Goal: Obtain resource: Download file/media

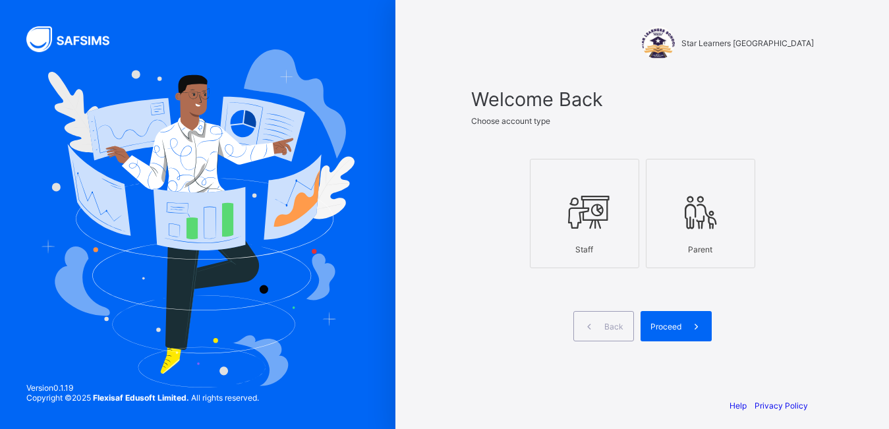
click at [593, 240] on div "Staff" at bounding box center [584, 249] width 95 height 23
click at [680, 331] on div "Proceed" at bounding box center [675, 326] width 71 height 30
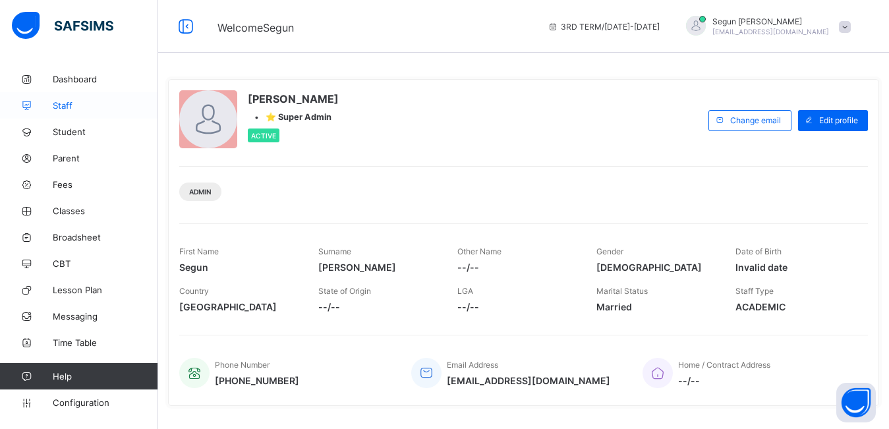
click at [92, 104] on span "Staff" at bounding box center [105, 105] width 105 height 11
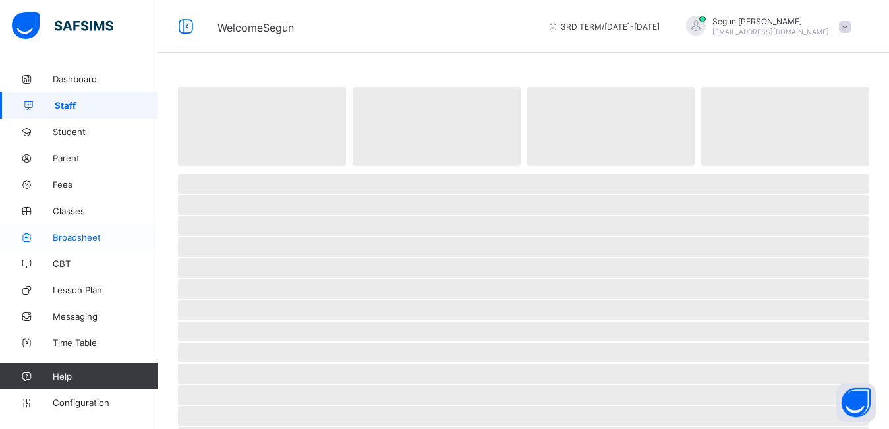
click at [80, 236] on span "Broadsheet" at bounding box center [105, 237] width 105 height 11
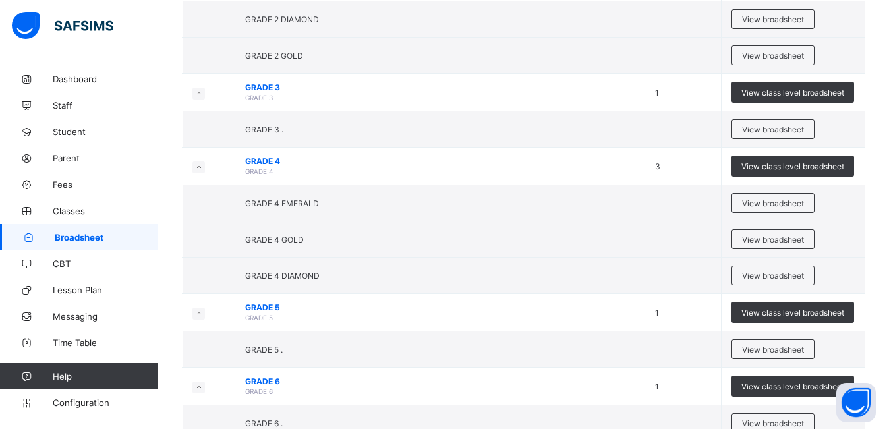
scroll to position [306, 0]
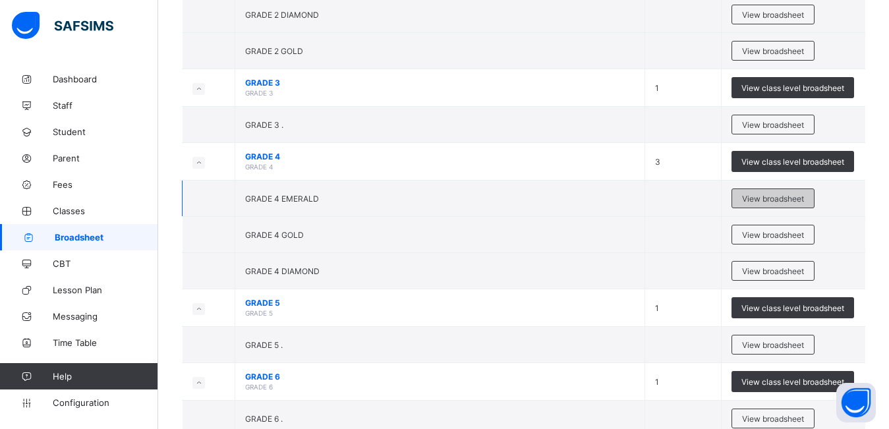
click at [755, 200] on span "View broadsheet" at bounding box center [773, 199] width 62 height 10
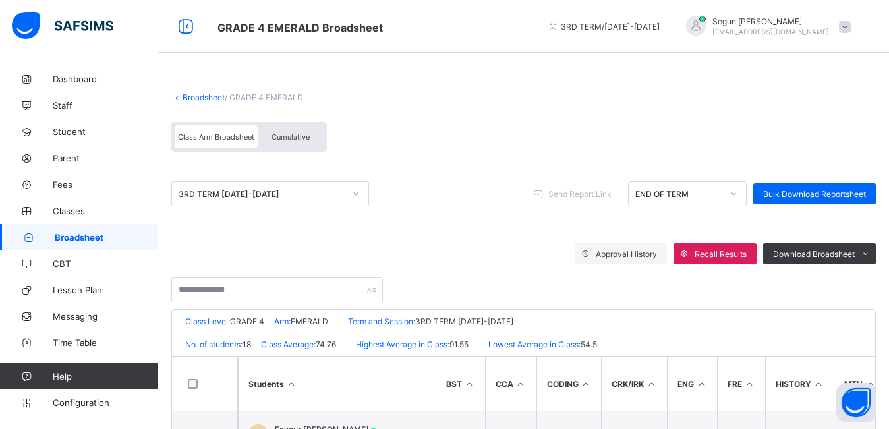
click at [292, 142] on div "Cumulative" at bounding box center [291, 136] width 66 height 23
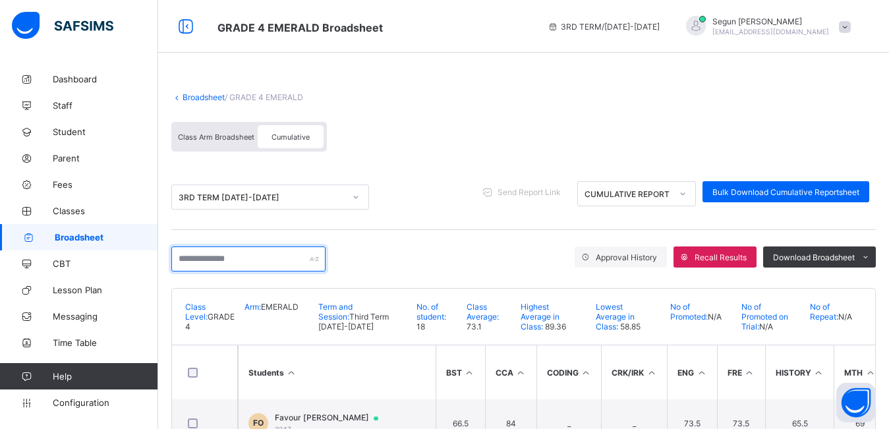
click at [199, 260] on input "text" at bounding box center [248, 258] width 154 height 25
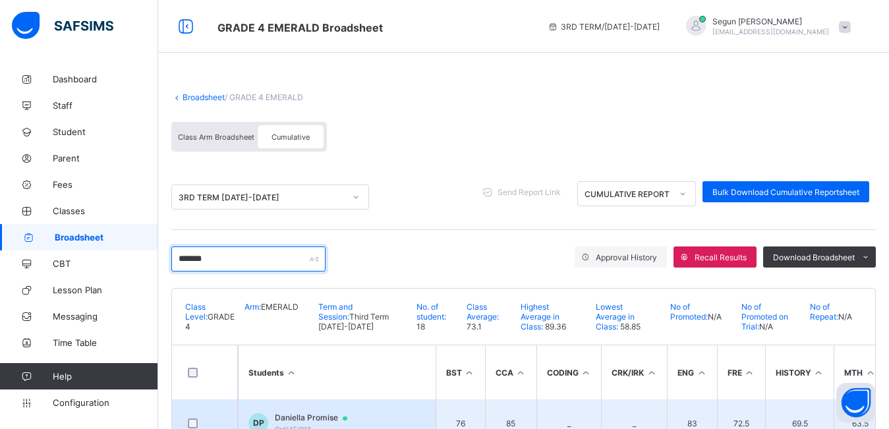
type input "*******"
click at [288, 407] on td "DP Daniella Promise Grd/4E/016" at bounding box center [337, 422] width 198 height 47
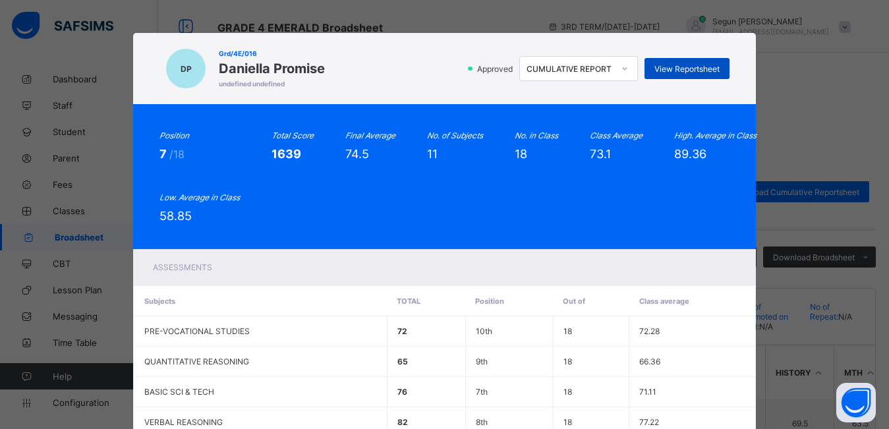
click at [701, 75] on div "View Reportsheet" at bounding box center [686, 68] width 85 height 21
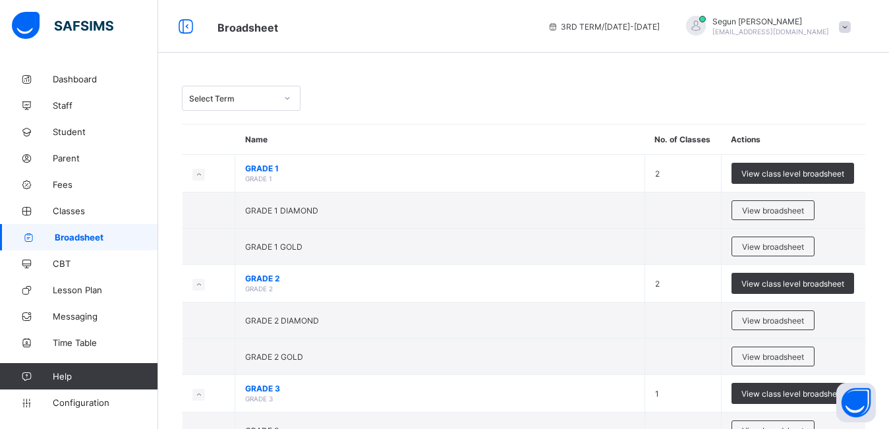
click at [285, 99] on icon at bounding box center [287, 98] width 8 height 13
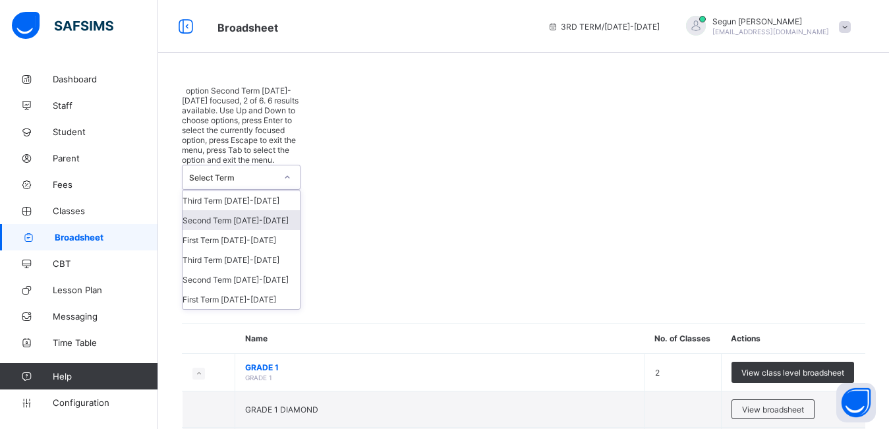
click at [268, 210] on div "Second Term 2025-2026" at bounding box center [240, 220] width 117 height 20
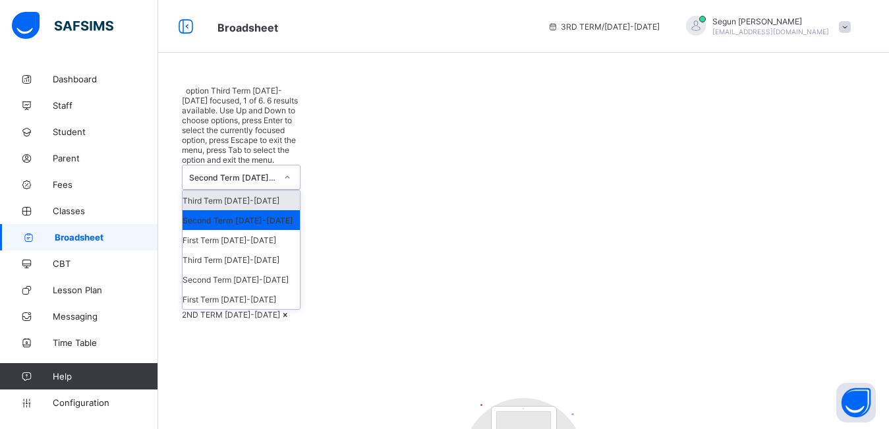
click at [288, 171] on icon at bounding box center [287, 177] width 8 height 13
click at [268, 269] on div "Second Term 2024-2025" at bounding box center [240, 279] width 117 height 20
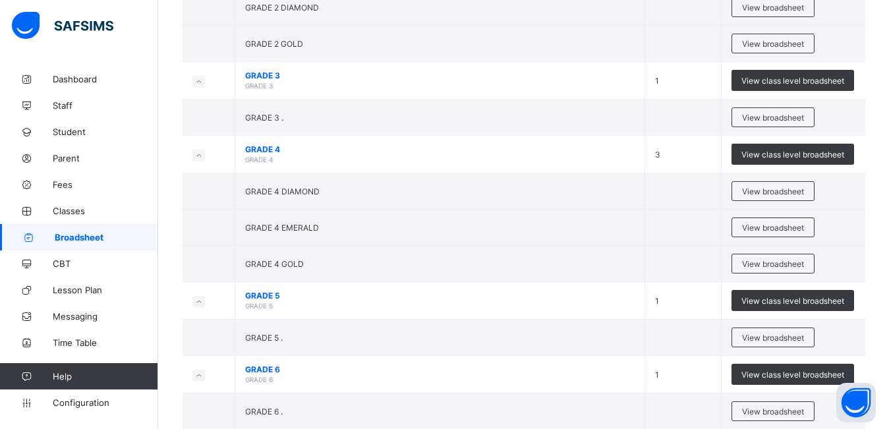
scroll to position [325, 0]
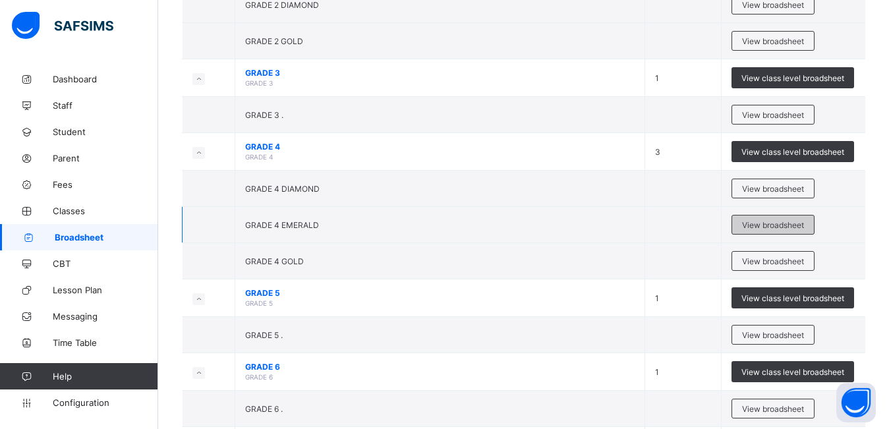
click at [781, 230] on span "View broadsheet" at bounding box center [773, 225] width 62 height 10
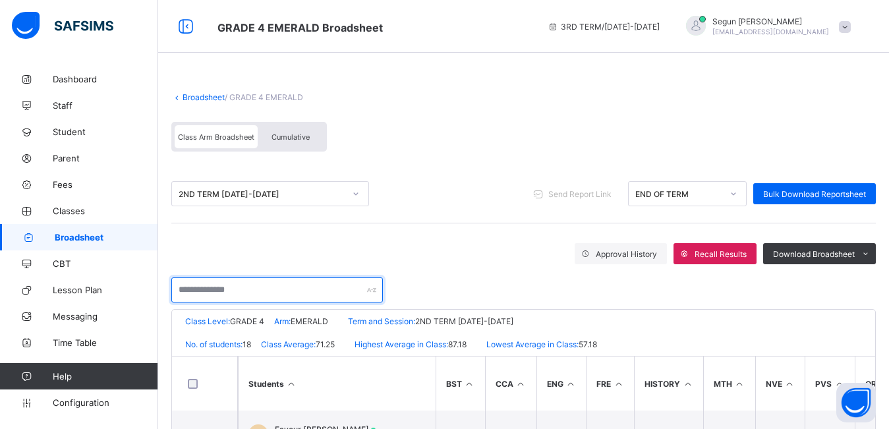
click at [224, 291] on input "text" at bounding box center [276, 289] width 211 height 25
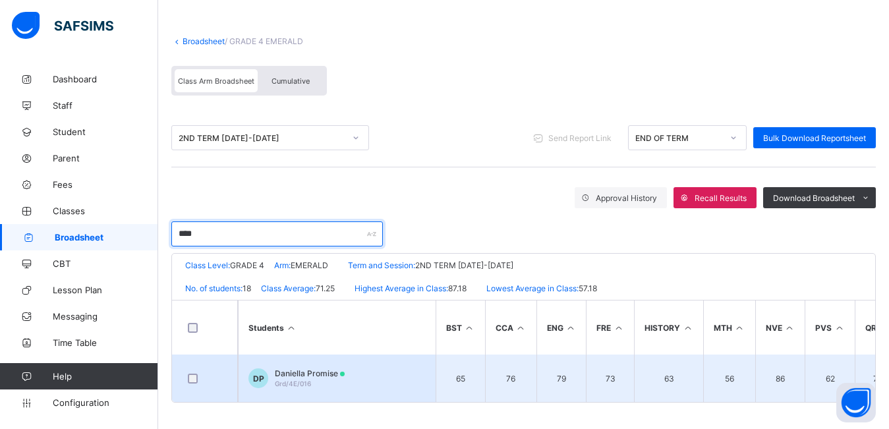
type input "****"
click at [283, 379] on span "Grd/4E/016" at bounding box center [293, 383] width 36 height 8
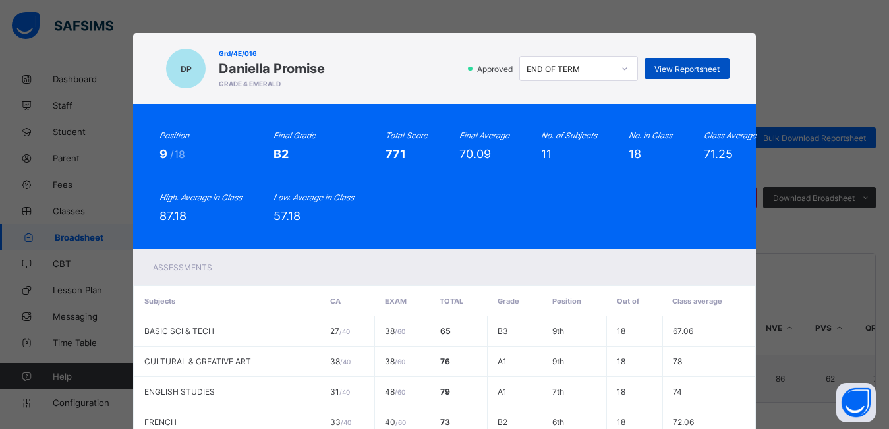
click at [671, 69] on span "View Reportsheet" at bounding box center [686, 69] width 65 height 10
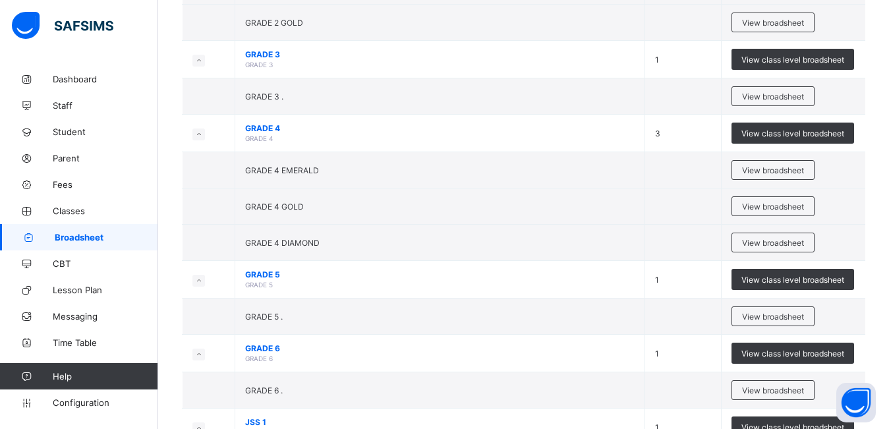
scroll to position [363, 0]
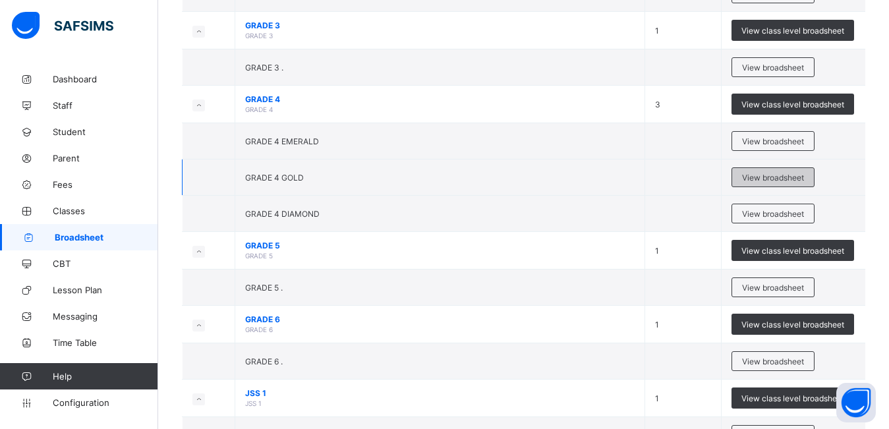
click at [765, 178] on span "View broadsheet" at bounding box center [773, 178] width 62 height 10
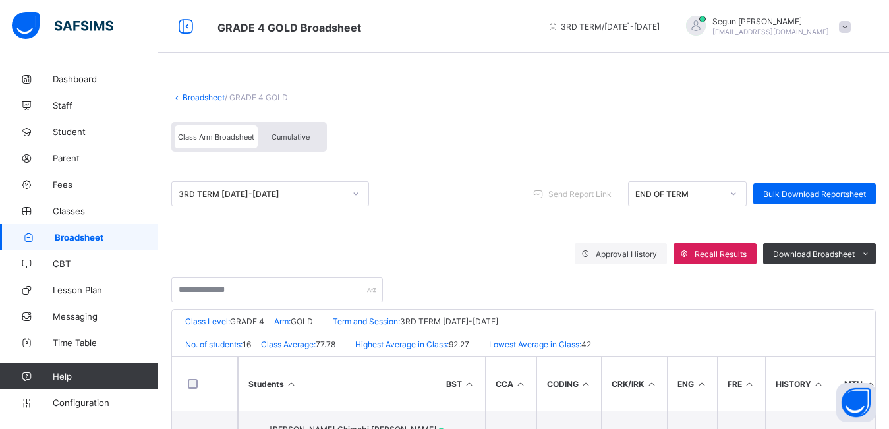
click at [302, 146] on div "Cumulative" at bounding box center [291, 136] width 66 height 23
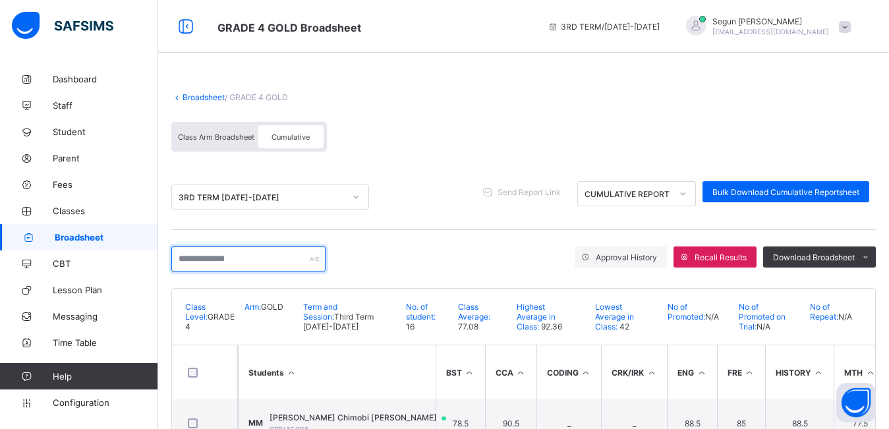
click at [235, 260] on input "text" at bounding box center [248, 258] width 154 height 25
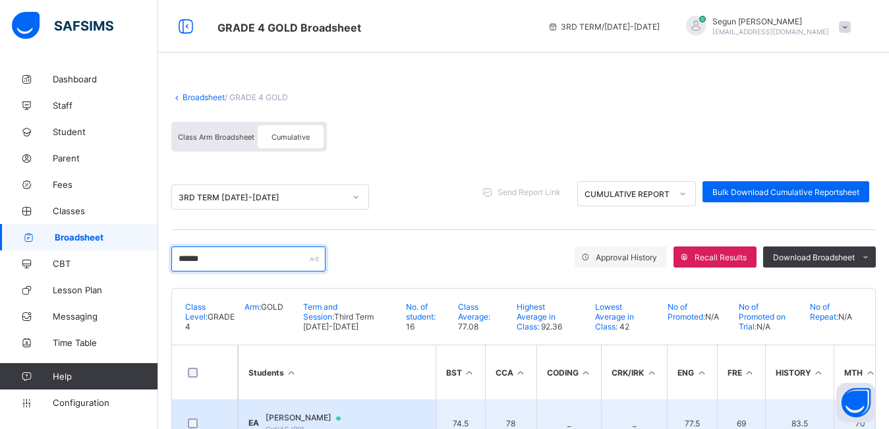
type input "******"
click at [297, 411] on td "EA Emmanuel Adefolu Grd/4G /001" at bounding box center [337, 422] width 198 height 47
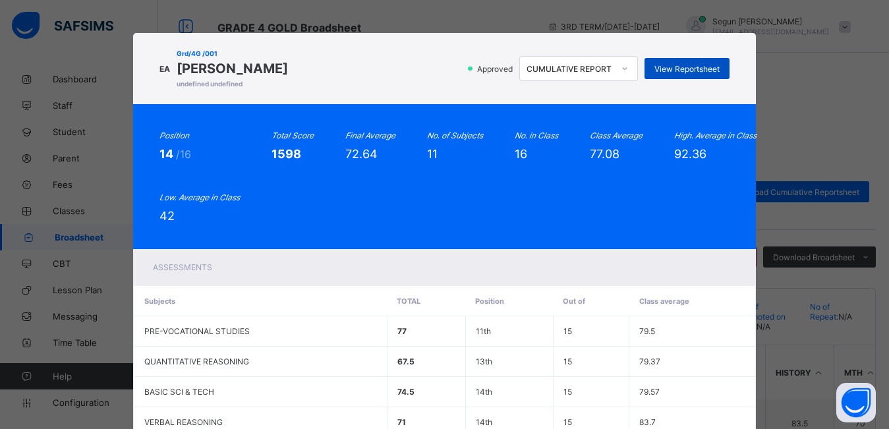
click at [689, 74] on div "View Reportsheet" at bounding box center [686, 68] width 85 height 21
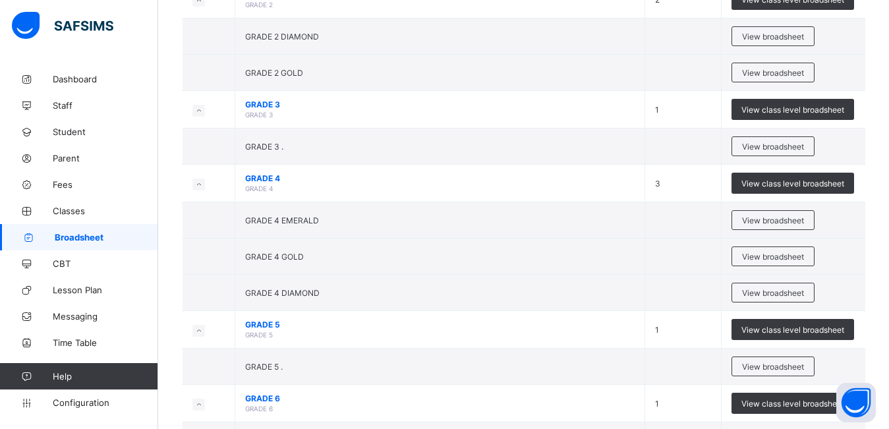
scroll to position [291, 0]
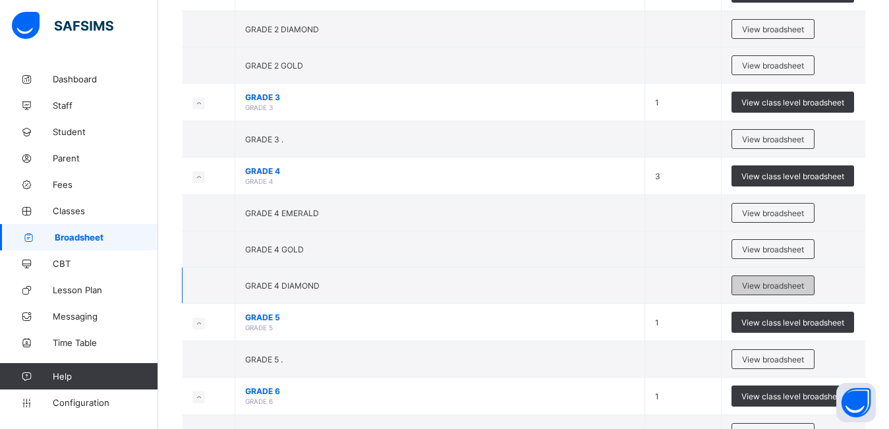
click at [763, 285] on span "View broadsheet" at bounding box center [773, 286] width 62 height 10
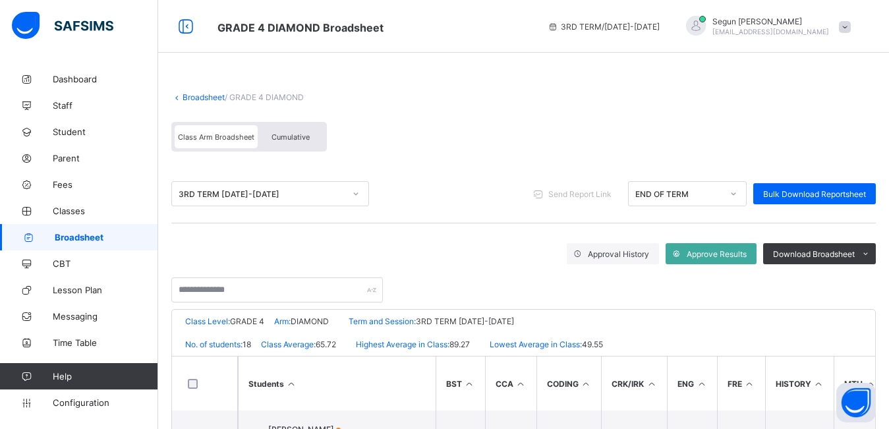
click at [280, 137] on span "Cumulative" at bounding box center [290, 136] width 38 height 9
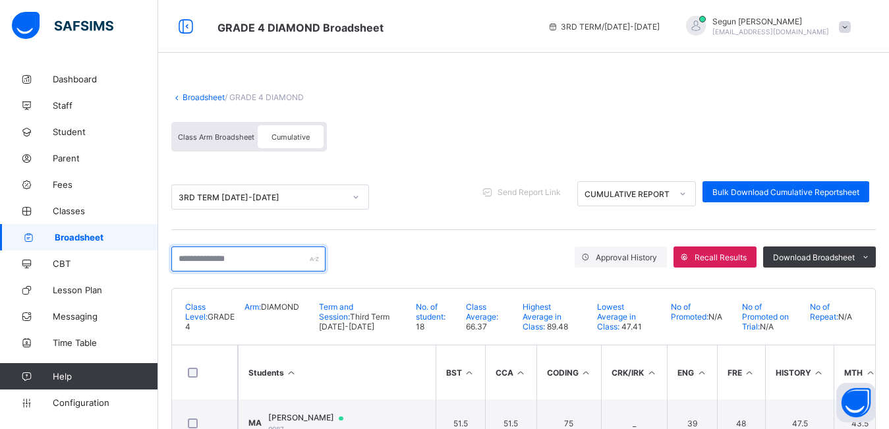
click at [250, 260] on input "text" at bounding box center [248, 258] width 154 height 25
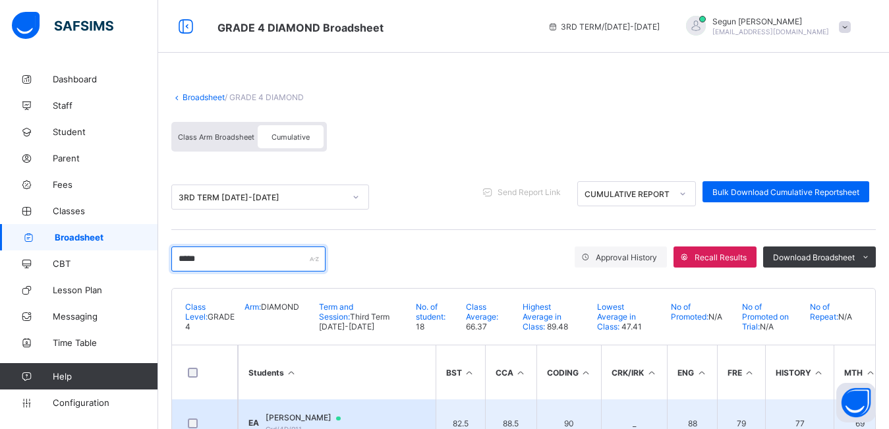
type input "*****"
click at [302, 413] on span "Emmanuella Adefolu" at bounding box center [309, 417] width 88 height 11
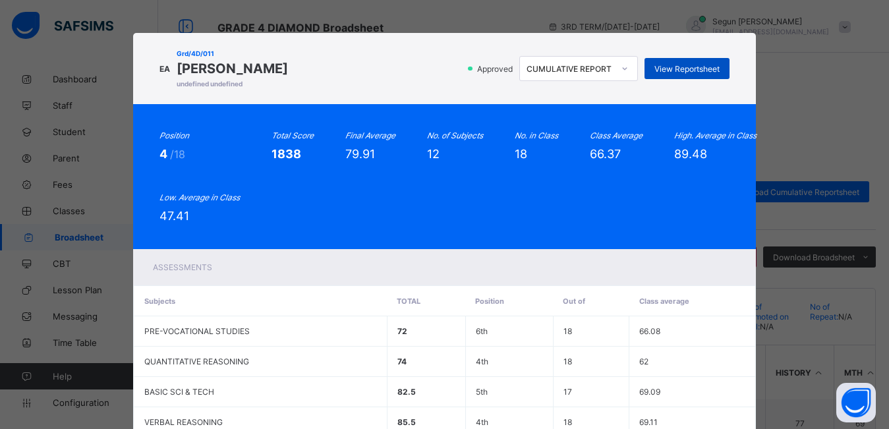
click at [665, 66] on span "View Reportsheet" at bounding box center [686, 69] width 65 height 10
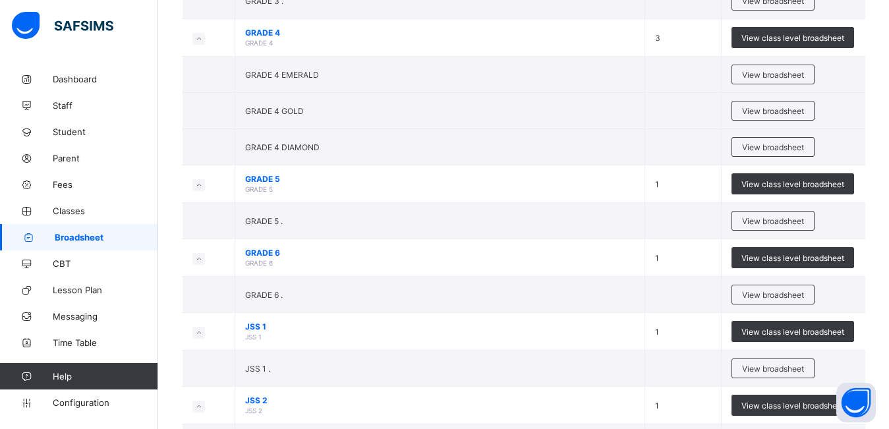
scroll to position [441, 0]
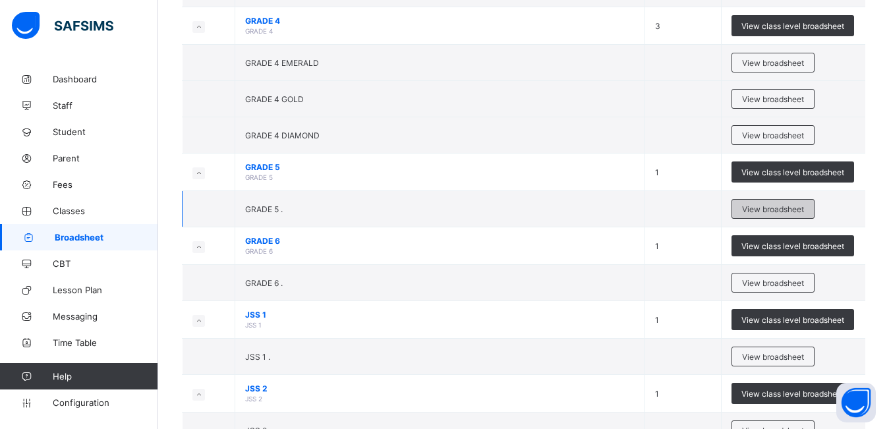
click at [761, 208] on span "View broadsheet" at bounding box center [773, 209] width 62 height 10
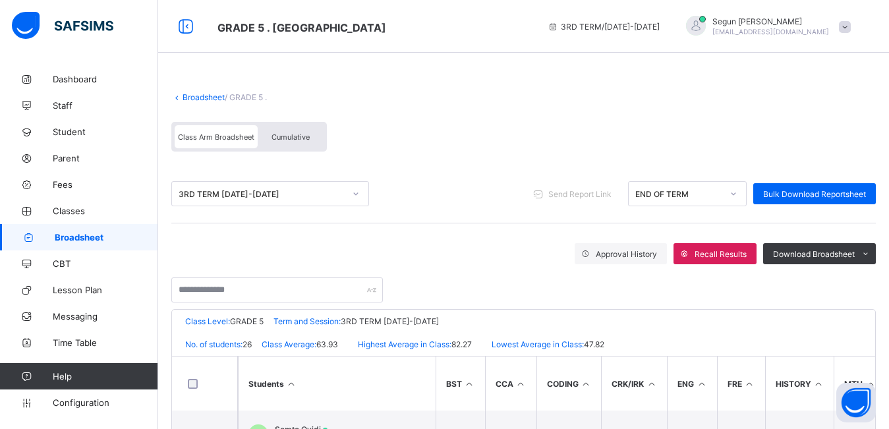
click at [284, 141] on span "Cumulative" at bounding box center [290, 136] width 38 height 9
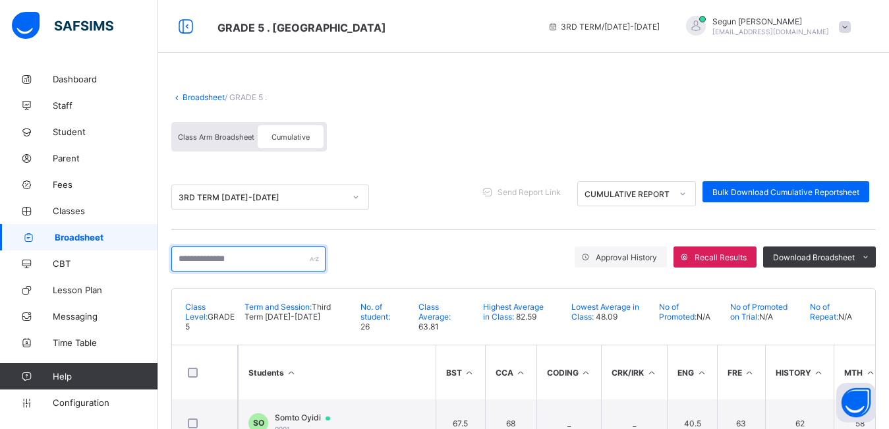
click at [262, 260] on input "text" at bounding box center [248, 258] width 154 height 25
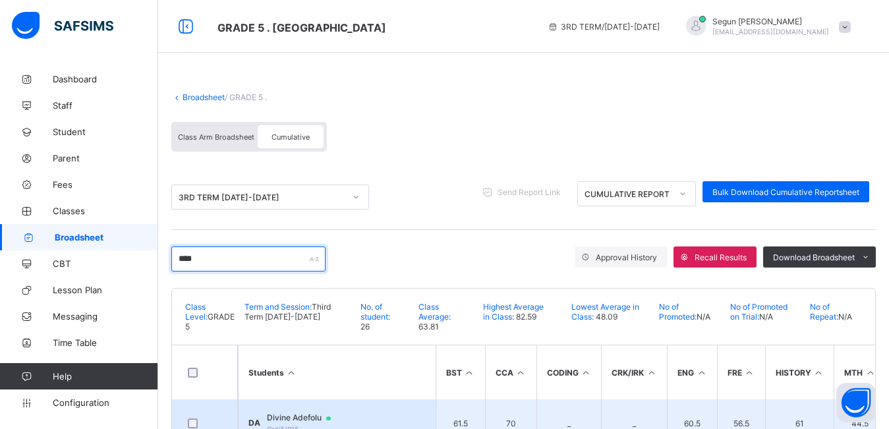
type input "****"
click at [299, 420] on span "Divine Adefolu" at bounding box center [305, 417] width 76 height 11
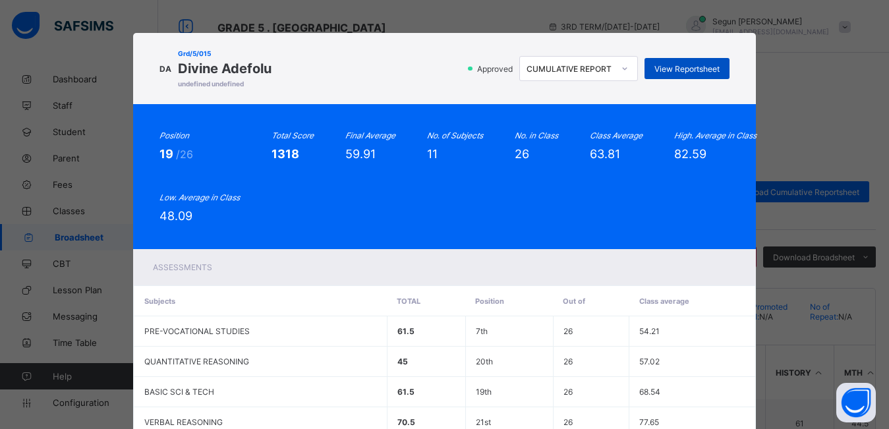
click at [672, 69] on span "View Reportsheet" at bounding box center [686, 69] width 65 height 10
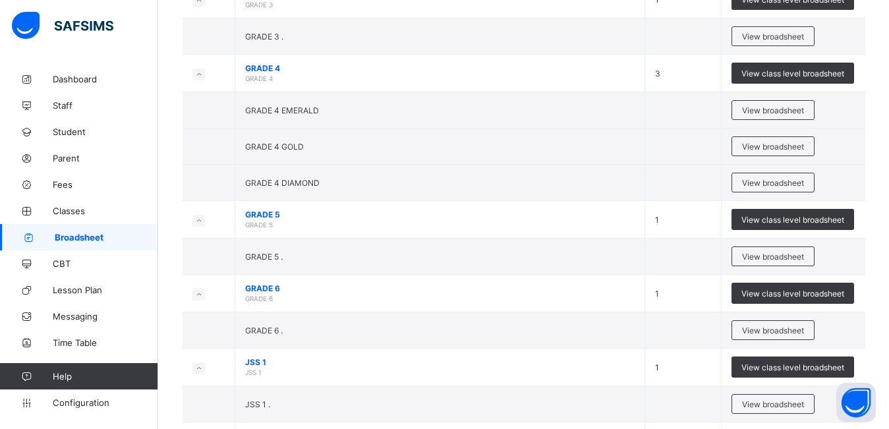
scroll to position [408, 0]
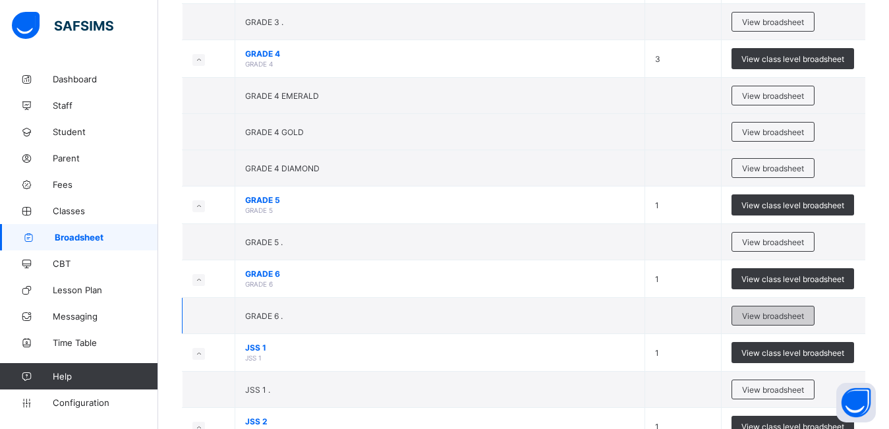
click at [773, 319] on span "View broadsheet" at bounding box center [773, 316] width 62 height 10
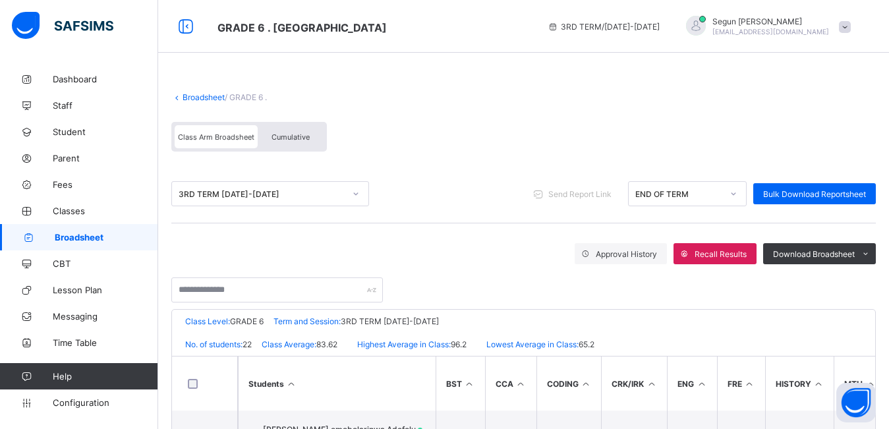
click at [305, 131] on div "Cumulative" at bounding box center [291, 136] width 66 height 23
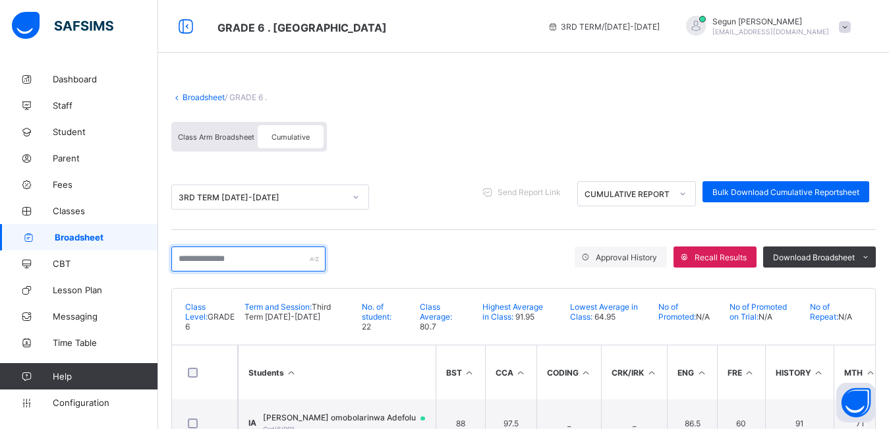
click at [223, 262] on input "text" at bounding box center [248, 258] width 154 height 25
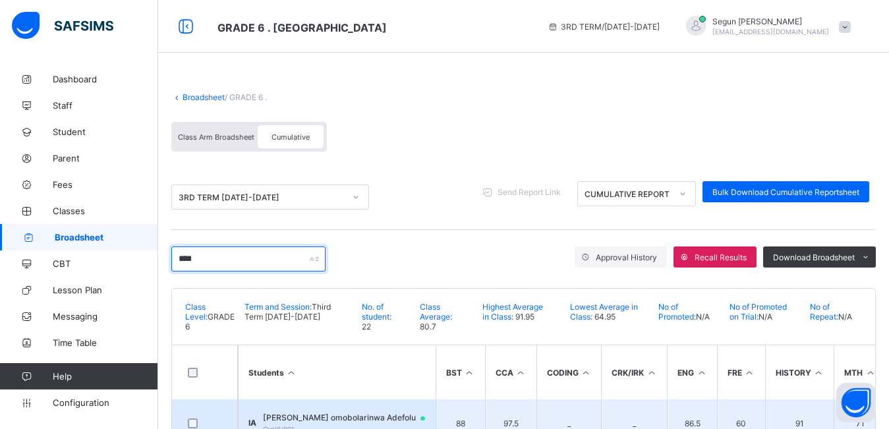
type input "****"
click at [315, 420] on span "[PERSON_NAME] omobolarinwa Adefolu" at bounding box center [350, 417] width 175 height 11
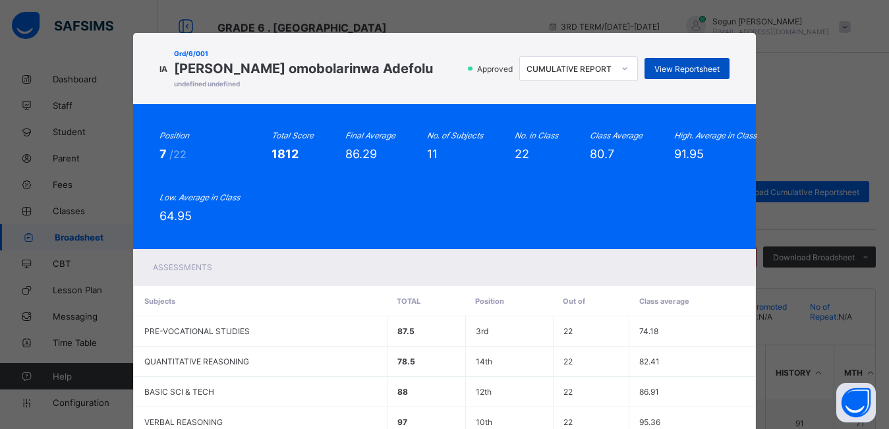
click at [674, 67] on span "View Reportsheet" at bounding box center [686, 69] width 65 height 10
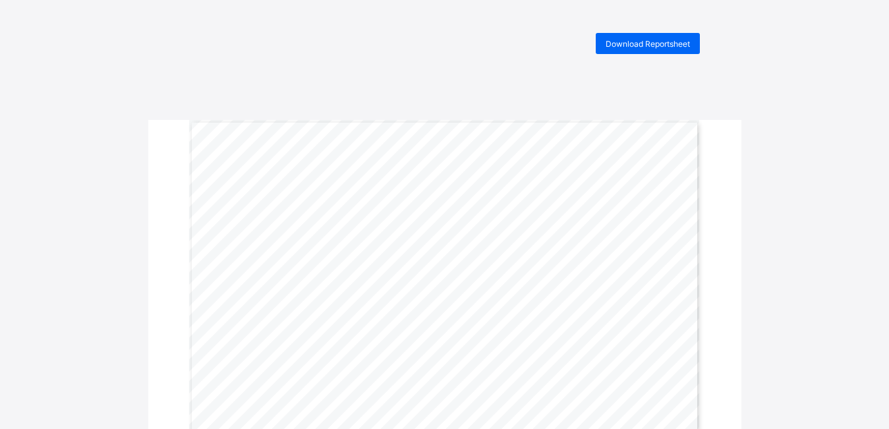
click at [644, 45] on span "Download Reportsheet" at bounding box center [647, 44] width 84 height 10
click at [669, 50] on div "Download Reportsheet" at bounding box center [647, 43] width 104 height 21
click at [621, 47] on span "Download Reportsheet" at bounding box center [647, 44] width 84 height 10
drag, startPoint x: 0, startPoint y: 0, endPoint x: 650, endPoint y: 46, distance: 651.7
click at [650, 46] on span "Download Reportsheet" at bounding box center [647, 44] width 84 height 10
